Goal: Task Accomplishment & Management: Manage account settings

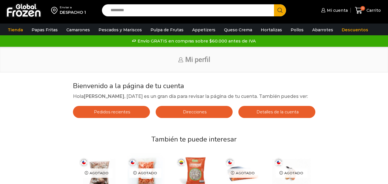
click at [299, 116] on link "Detalles de la cuenta" at bounding box center [276, 112] width 77 height 12
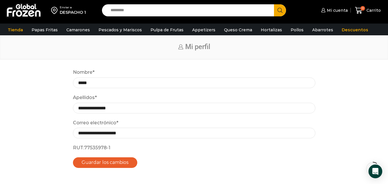
scroll to position [16, 0]
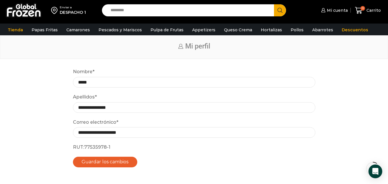
click at [110, 148] on p "RUT: 77535978-1" at bounding box center [194, 146] width 242 height 7
click at [339, 13] on span "Mi cuenta" at bounding box center [336, 10] width 22 height 6
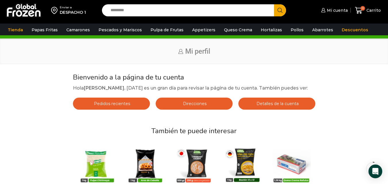
scroll to position [9, 0]
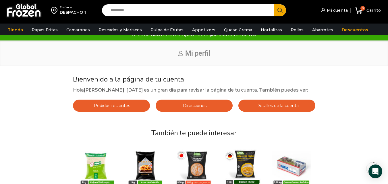
click at [306, 107] on link "Detalles de la cuenta" at bounding box center [276, 106] width 77 height 12
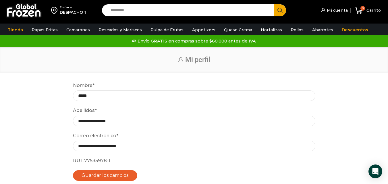
click at [106, 164] on p "RUT: 77535978-1" at bounding box center [194, 160] width 242 height 7
